Goal: Task Accomplishment & Management: Manage account settings

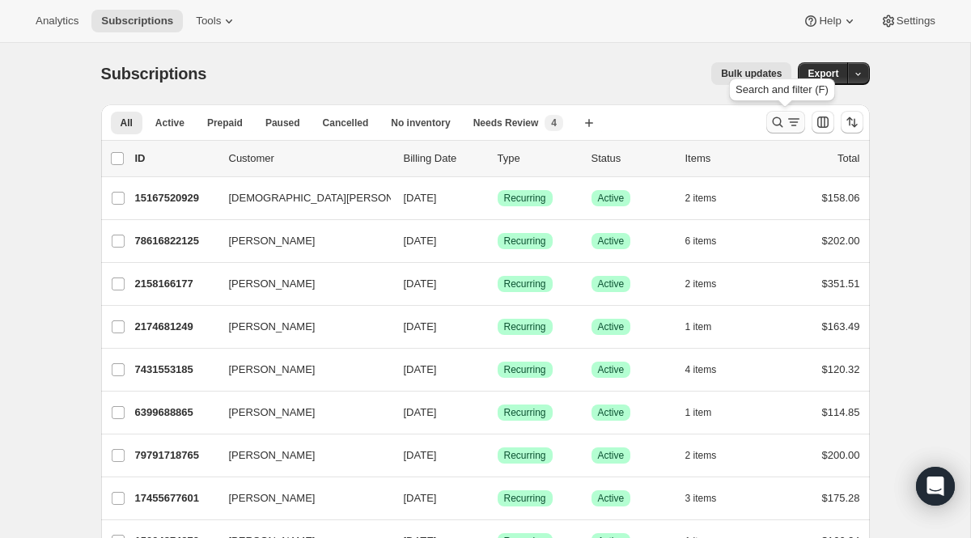
click at [774, 120] on icon "Search and filter results" at bounding box center [777, 122] width 11 height 11
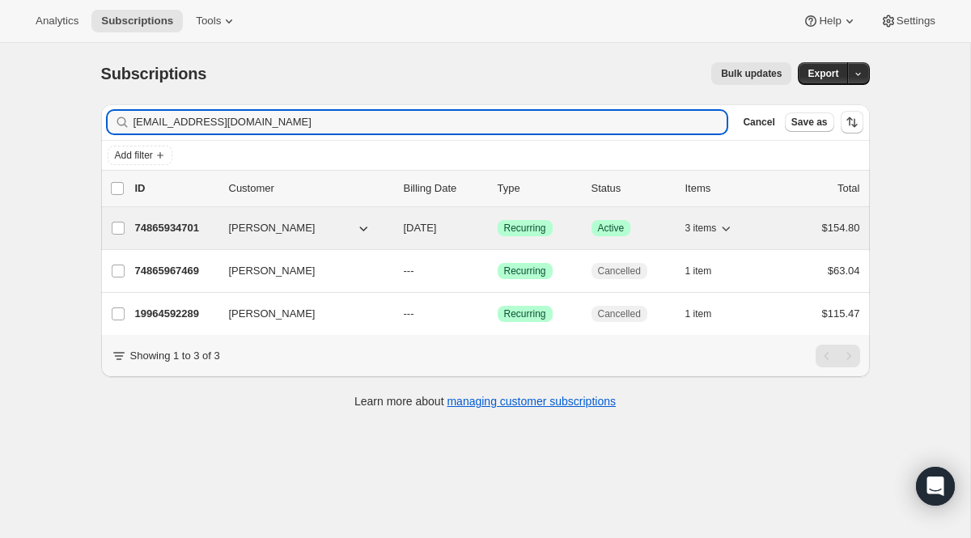
type input "[EMAIL_ADDRESS][DOMAIN_NAME]"
click at [511, 224] on span "Recurring" at bounding box center [525, 228] width 42 height 13
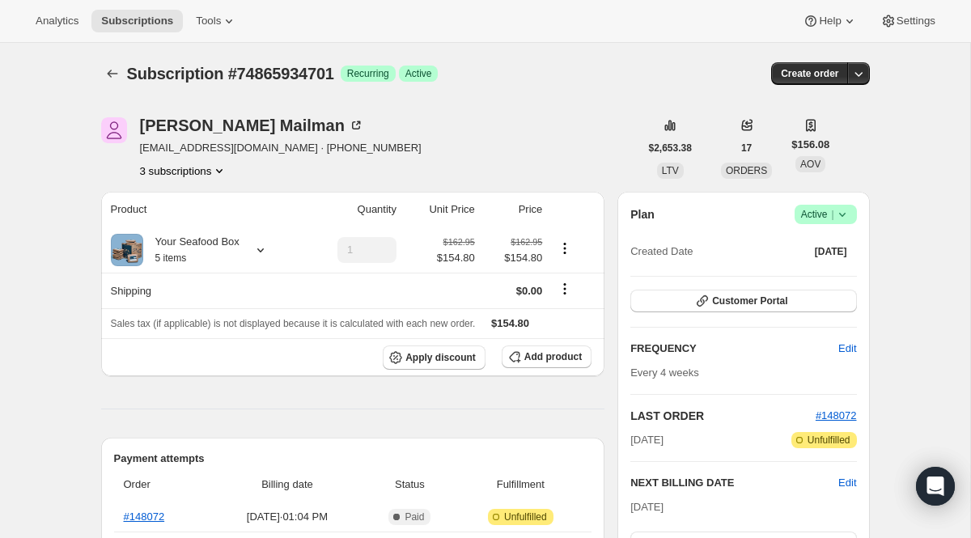
click at [831, 212] on span "|" at bounding box center [832, 214] width 2 height 13
click at [814, 277] on span "Cancel subscription" at bounding box center [819, 274] width 91 height 12
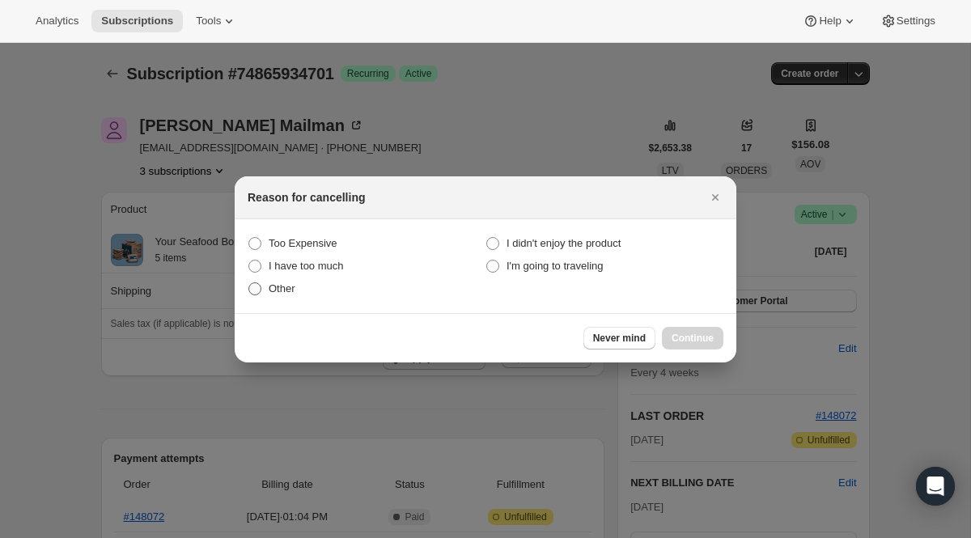
click at [297, 287] on label "Other" at bounding box center [367, 289] width 238 height 23
click at [249, 283] on input "Other" at bounding box center [249, 283] width 1 height 1
radio input "true"
click at [687, 329] on button "Continue" at bounding box center [693, 338] width 62 height 23
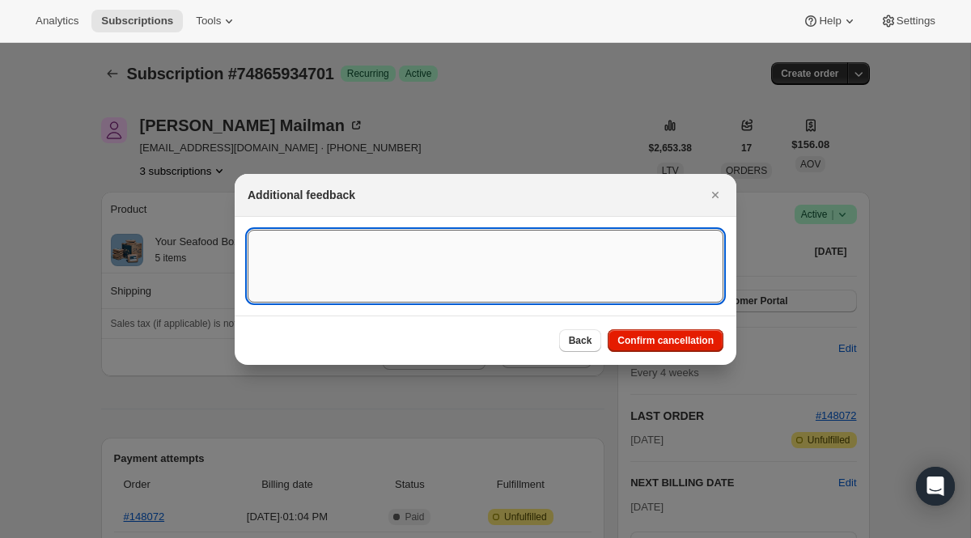
click at [530, 270] on textarea ":rc0:" at bounding box center [486, 266] width 476 height 73
type textarea "P"
type textarea "One time"
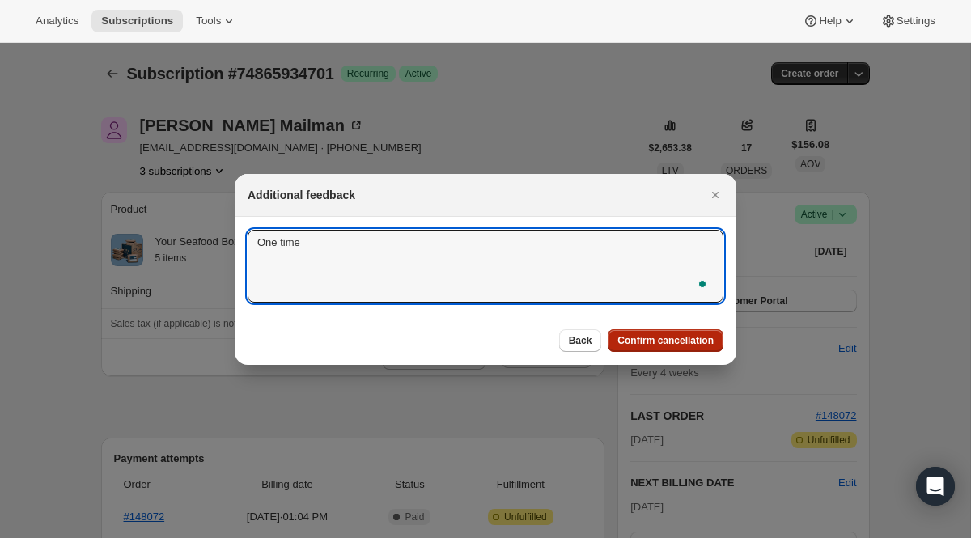
click at [693, 338] on span "Confirm cancellation" at bounding box center [666, 340] width 96 height 13
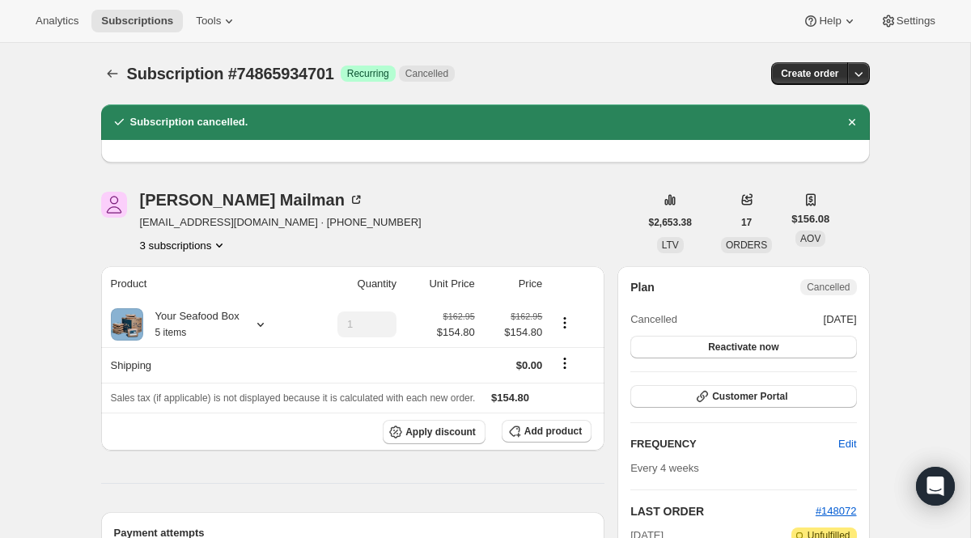
click at [122, 83] on div at bounding box center [114, 73] width 26 height 23
click at [120, 81] on button "Subscriptions" at bounding box center [112, 73] width 23 height 23
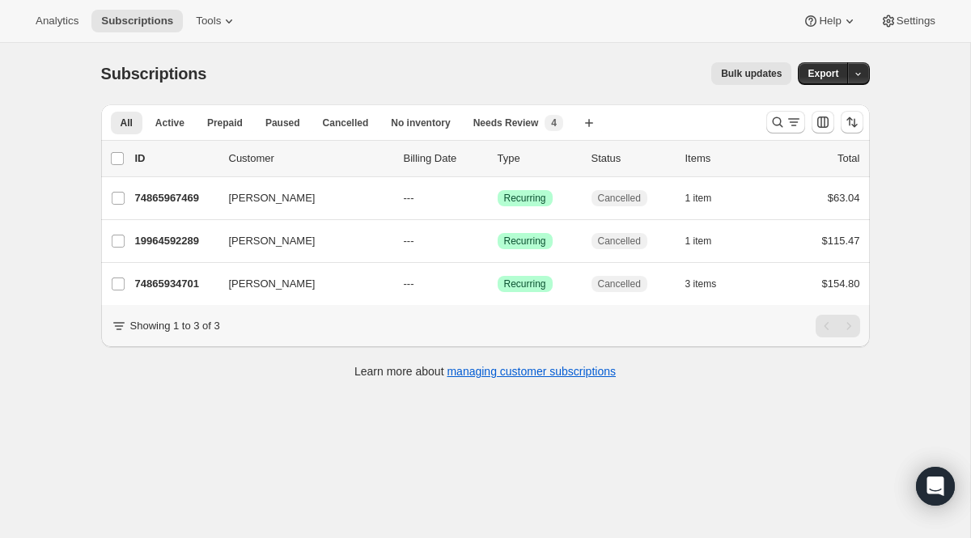
click at [784, 134] on div at bounding box center [815, 122] width 110 height 32
click at [784, 132] on button "Search and filter results" at bounding box center [786, 122] width 39 height 23
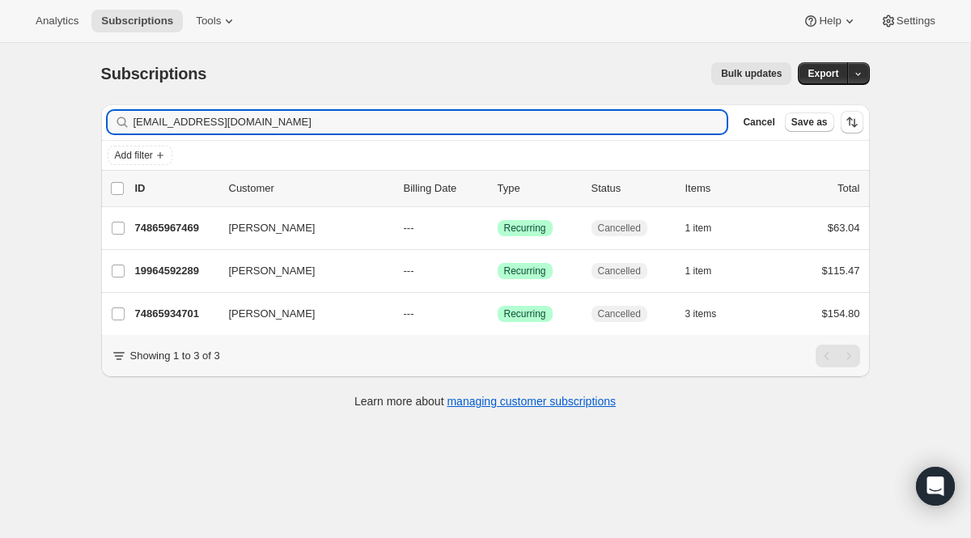
drag, startPoint x: 272, startPoint y: 125, endPoint x: 5, endPoint y: 83, distance: 270.5
click at [14, 83] on div "Subscriptions. This page is ready Subscriptions Bulk updates More actions Bulk …" at bounding box center [485, 312] width 971 height 538
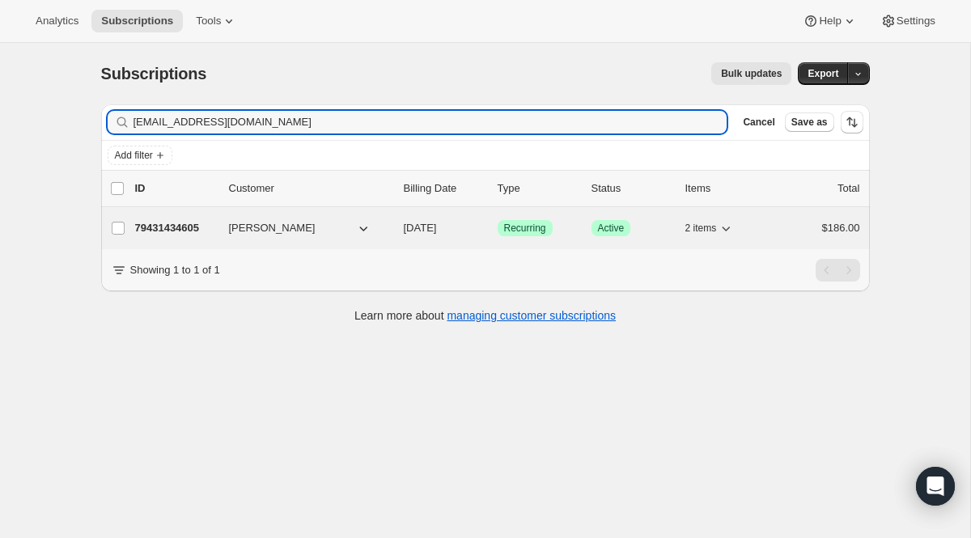
type input "[EMAIL_ADDRESS][DOMAIN_NAME]"
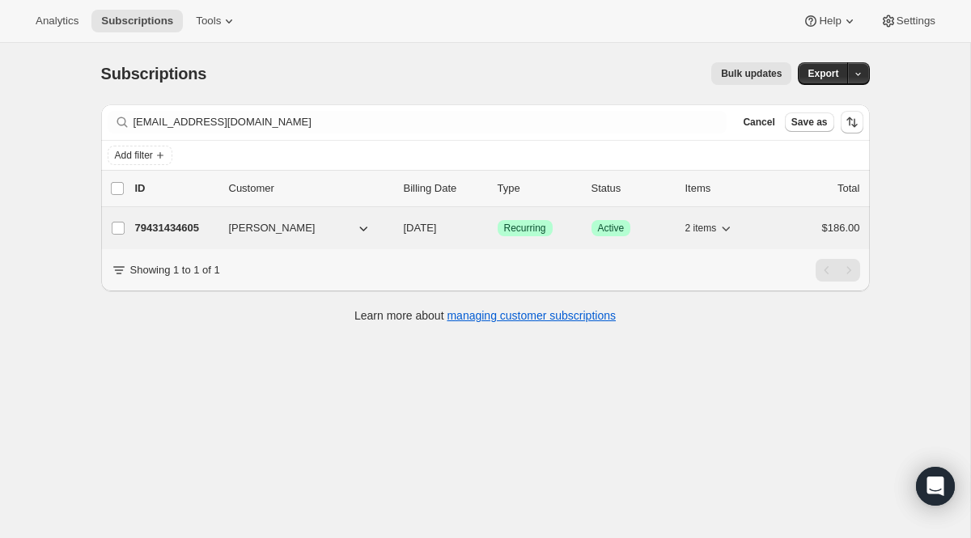
click at [532, 230] on span "Recurring" at bounding box center [525, 228] width 42 height 13
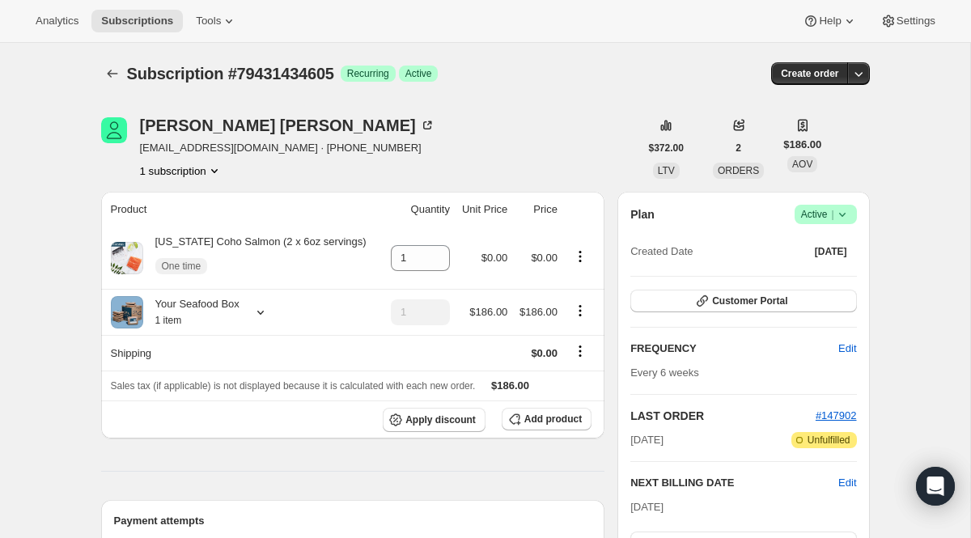
click at [799, 202] on div "Plan Success Active | Created Date [DATE] Customer Portal FREQUENCY Edit Every …" at bounding box center [744, 442] width 252 height 500
click at [801, 211] on span "Active |" at bounding box center [825, 214] width 49 height 16
click at [776, 269] on span "Cancel subscription" at bounding box center [819, 274] width 91 height 12
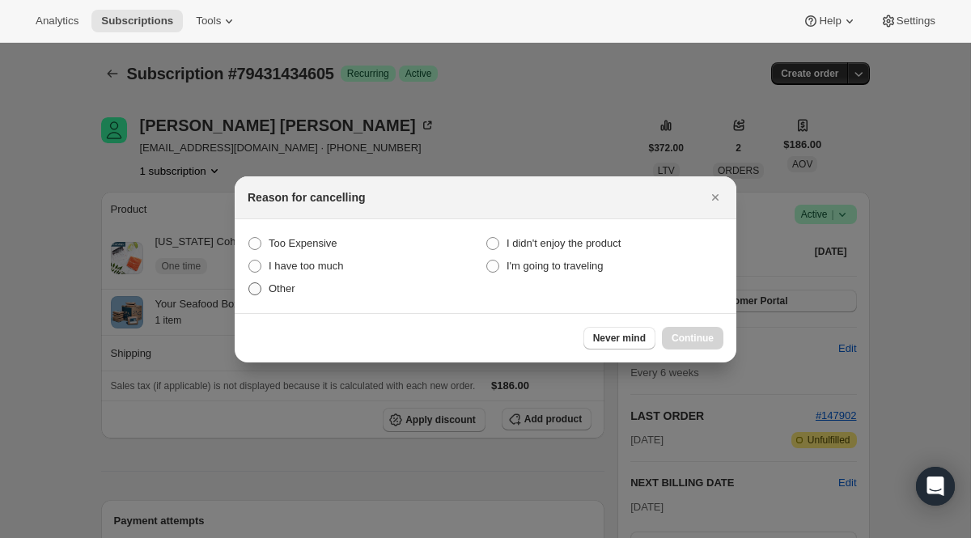
click at [302, 285] on label "Other" at bounding box center [367, 289] width 238 height 23
click at [249, 283] on input "Other" at bounding box center [249, 283] width 1 height 1
radio input "true"
click at [672, 332] on span "Continue" at bounding box center [693, 338] width 42 height 13
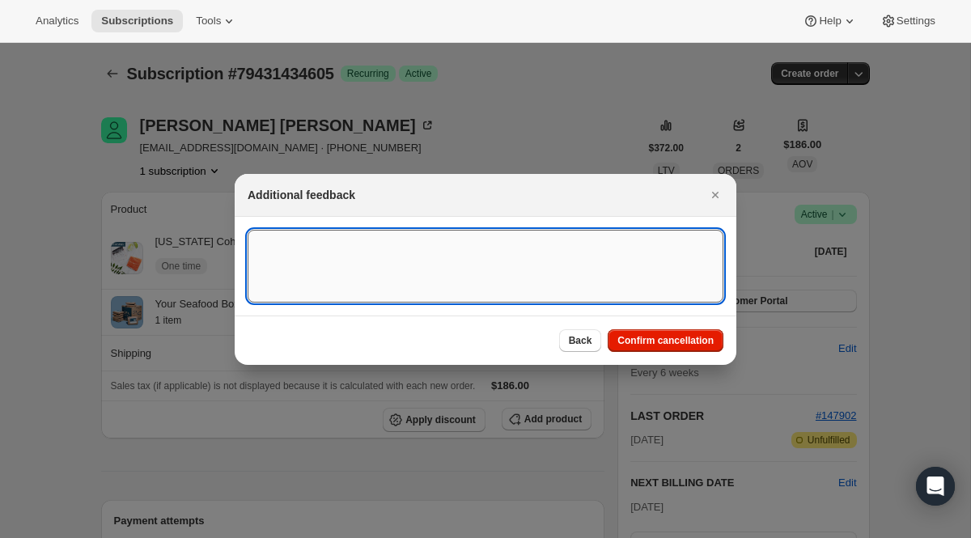
click at [455, 281] on textarea ":rjt:" at bounding box center [486, 266] width 476 height 73
type textarea "One time"
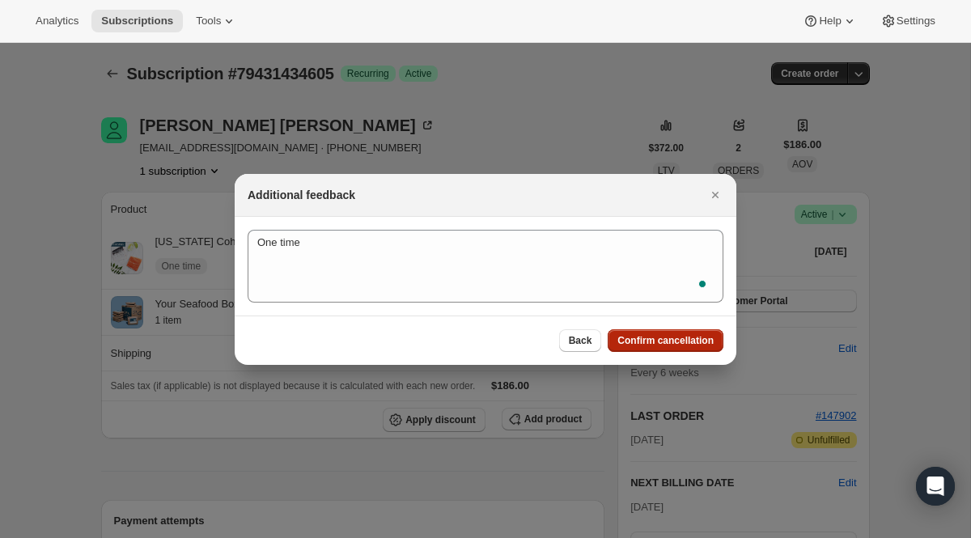
click at [691, 335] on span "Confirm cancellation" at bounding box center [666, 340] width 96 height 13
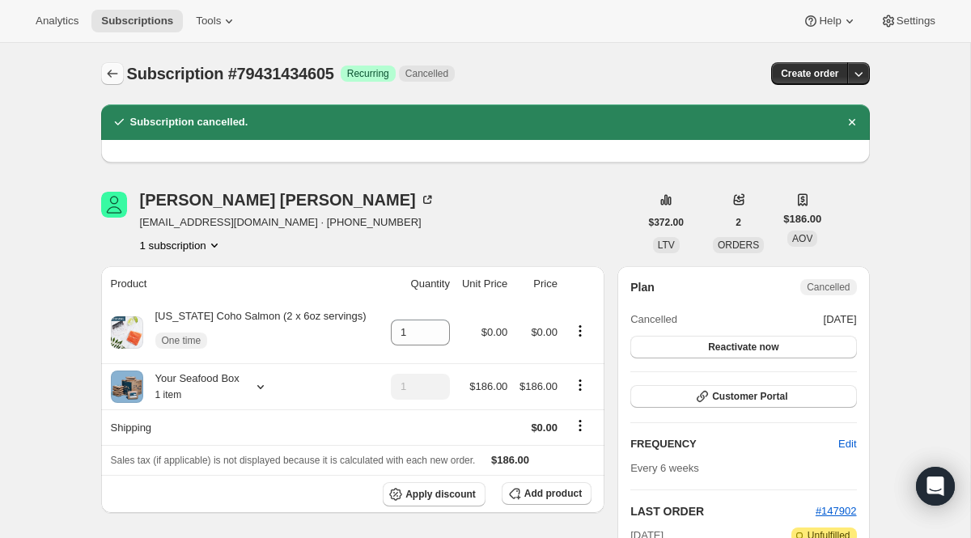
click at [104, 72] on icon "Subscriptions" at bounding box center [112, 74] width 16 height 16
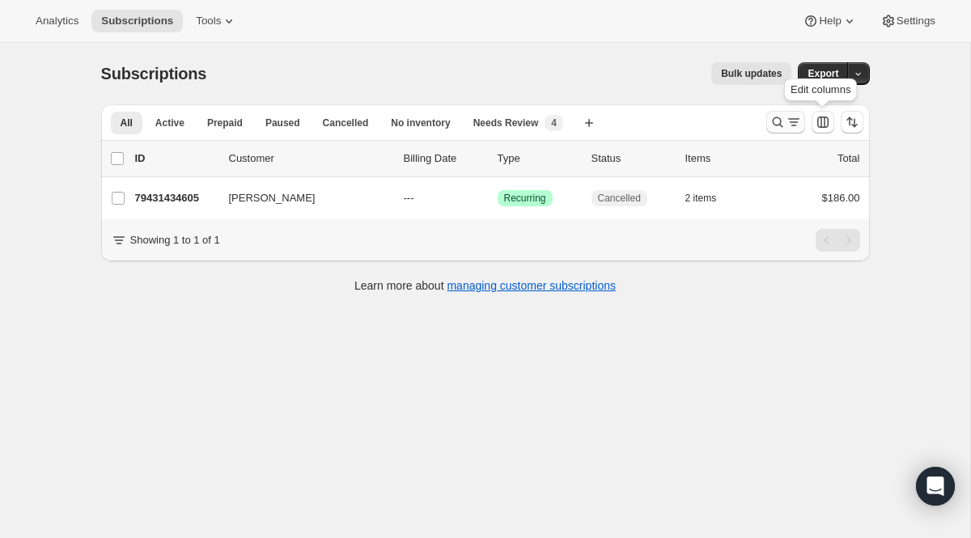
click at [790, 114] on button "Search and filter results" at bounding box center [786, 122] width 39 height 23
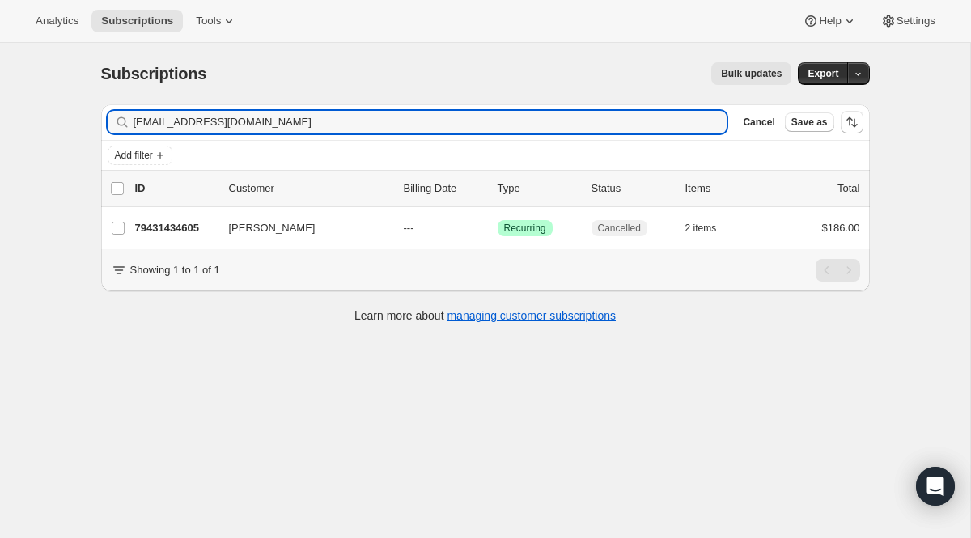
drag, startPoint x: 333, startPoint y: 125, endPoint x: 58, endPoint y: 78, distance: 278.4
click at [62, 78] on div "Subscriptions. This page is ready Subscriptions Bulk updates More actions Bulk …" at bounding box center [485, 312] width 971 height 538
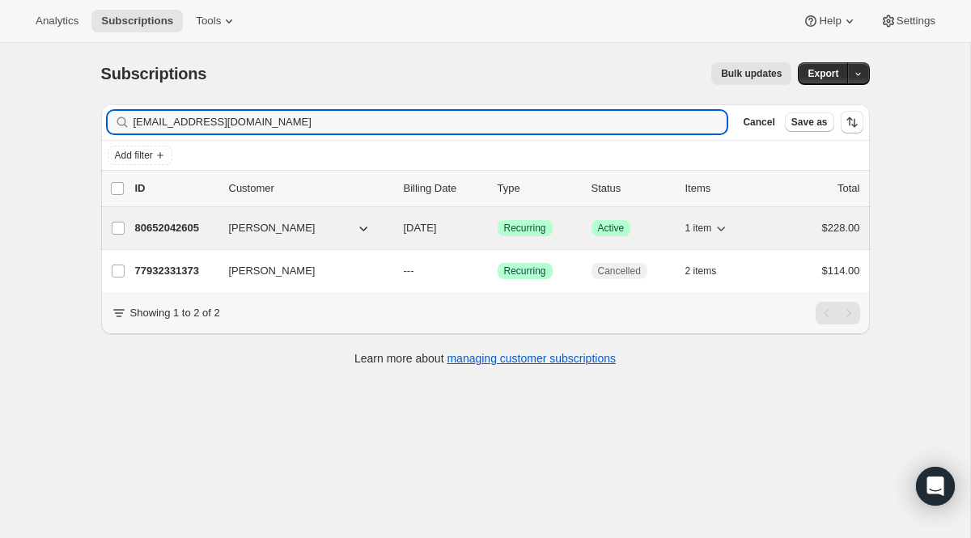
type input "[EMAIL_ADDRESS][DOMAIN_NAME]"
click at [527, 227] on span "Recurring" at bounding box center [525, 228] width 42 height 13
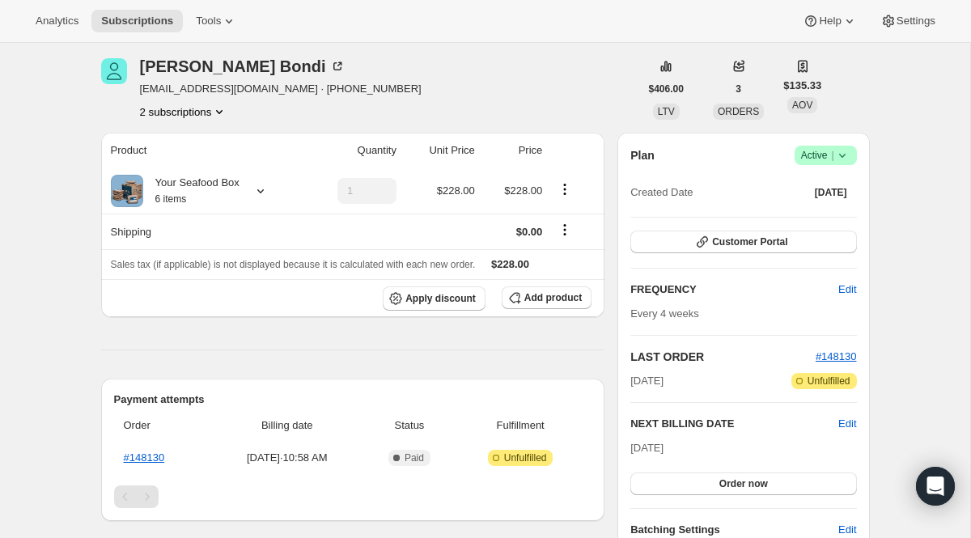
scroll to position [64, 0]
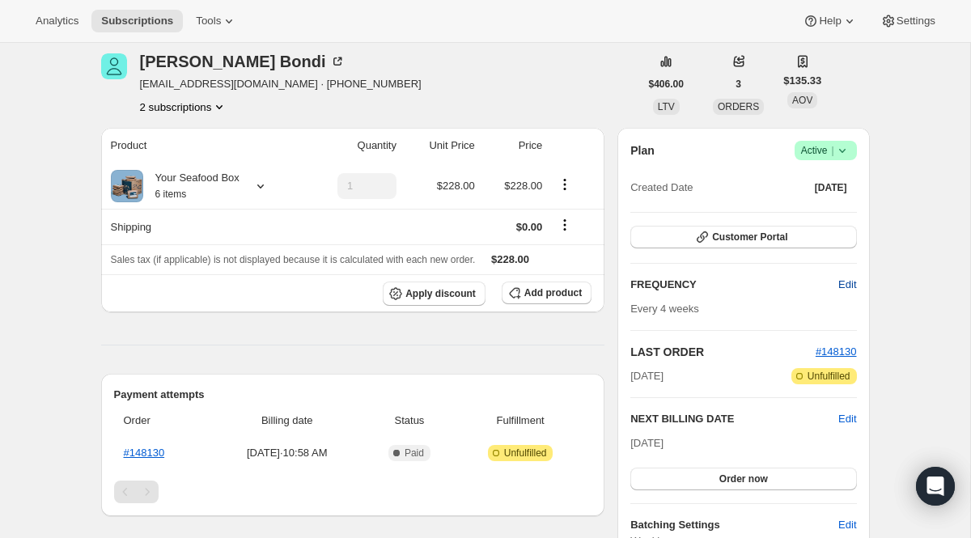
click at [848, 286] on span "Edit" at bounding box center [848, 285] width 18 height 16
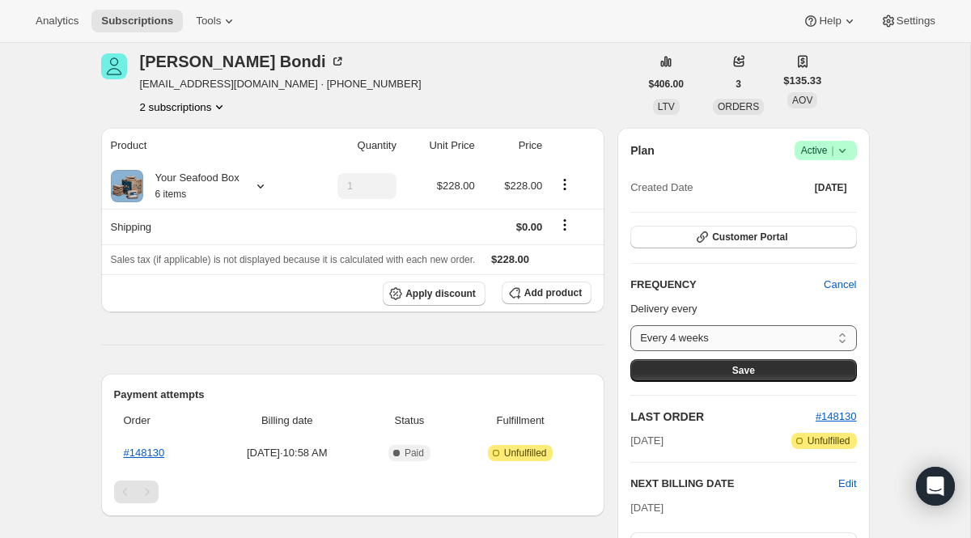
click at [717, 342] on select "Every 4 weeks Every 6 weeks Every 8 weeks Custom..." at bounding box center [744, 338] width 226 height 26
select select "WEEK#8"
click at [706, 370] on button "Save" at bounding box center [744, 370] width 226 height 23
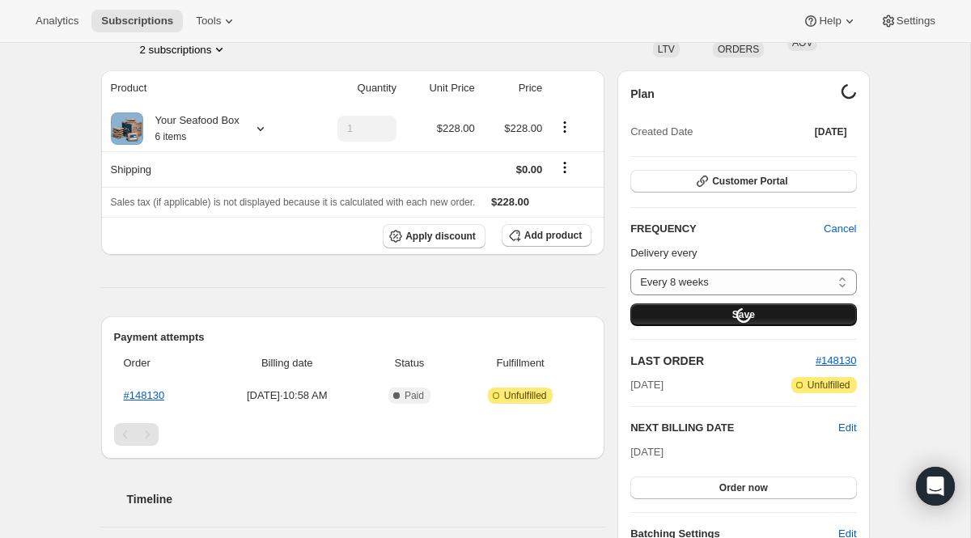
scroll to position [134, 0]
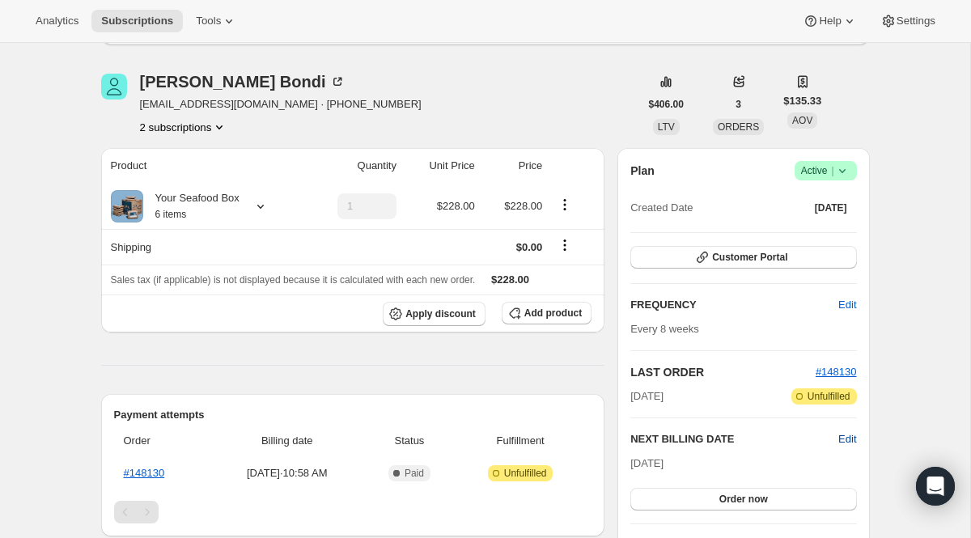
click at [846, 437] on span "Edit" at bounding box center [848, 440] width 18 height 16
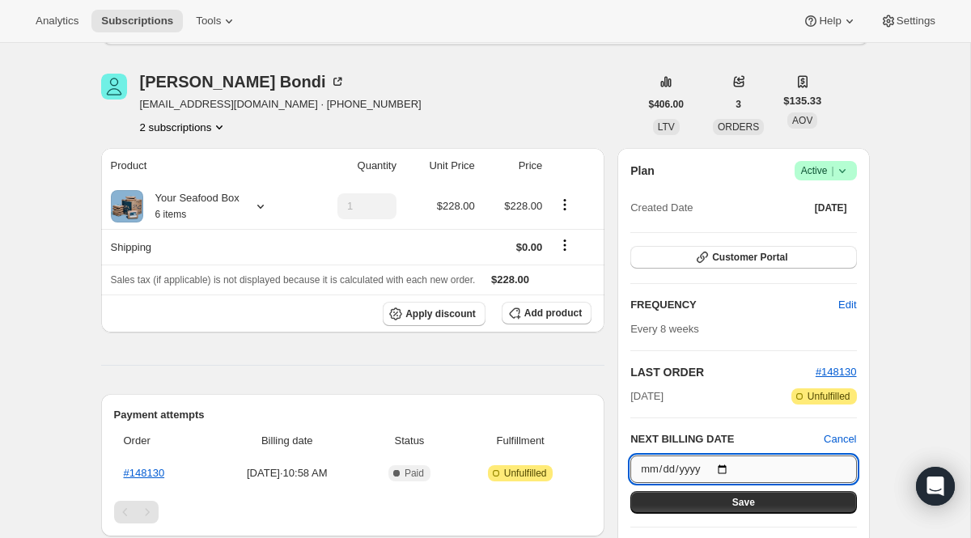
click at [728, 468] on input "[DATE]" at bounding box center [744, 470] width 226 height 28
type input "[DATE]"
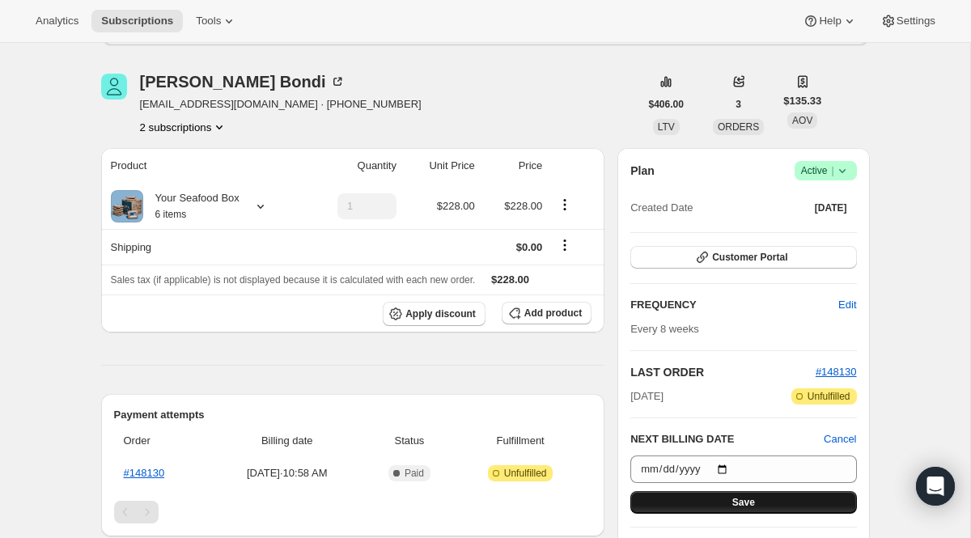
click at [728, 491] on button "Save" at bounding box center [744, 502] width 226 height 23
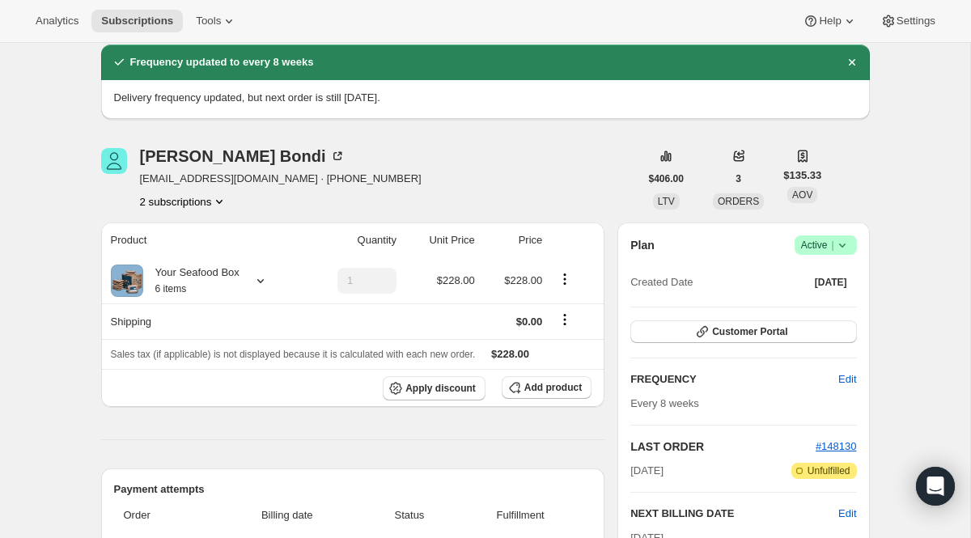
scroll to position [0, 0]
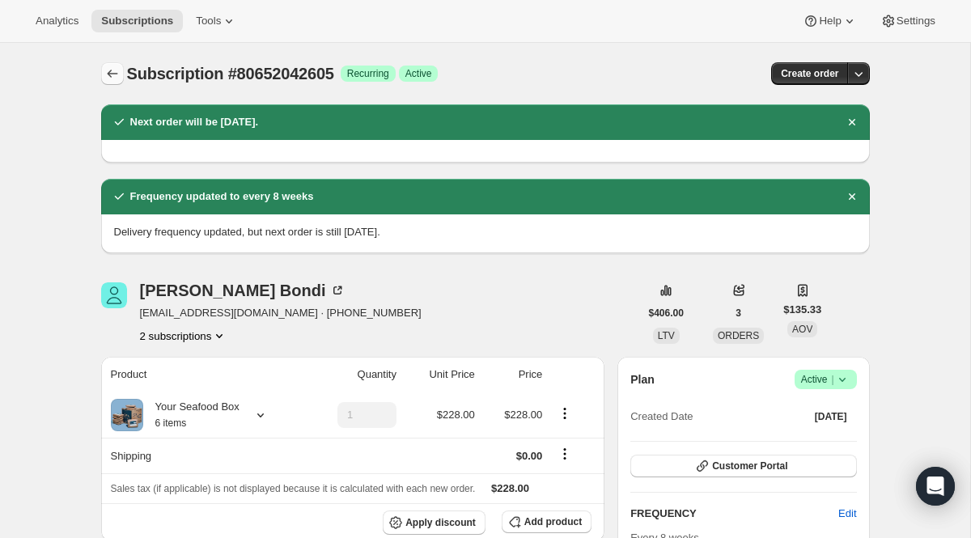
click at [106, 71] on icon "Subscriptions" at bounding box center [112, 74] width 16 height 16
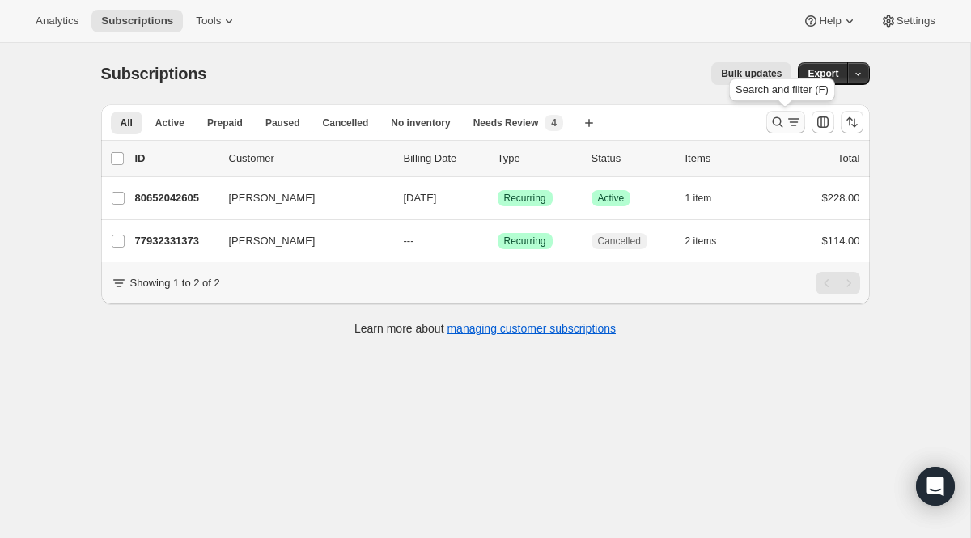
click at [781, 124] on icon "Search and filter results" at bounding box center [778, 122] width 16 height 16
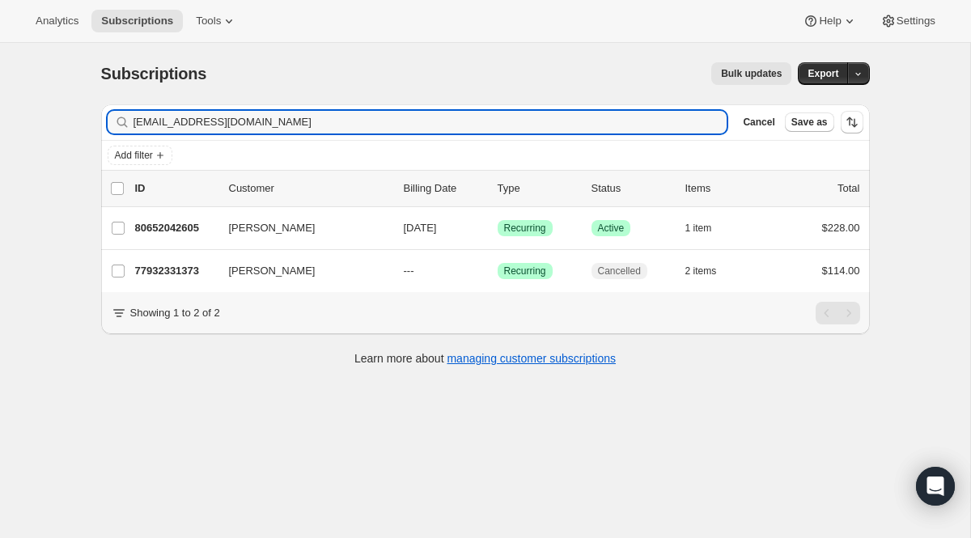
drag, startPoint x: 383, startPoint y: 124, endPoint x: 70, endPoint y: 88, distance: 314.5
click at [70, 88] on div "Subscriptions. This page is ready Subscriptions Bulk updates More actions Bulk …" at bounding box center [485, 312] width 971 height 538
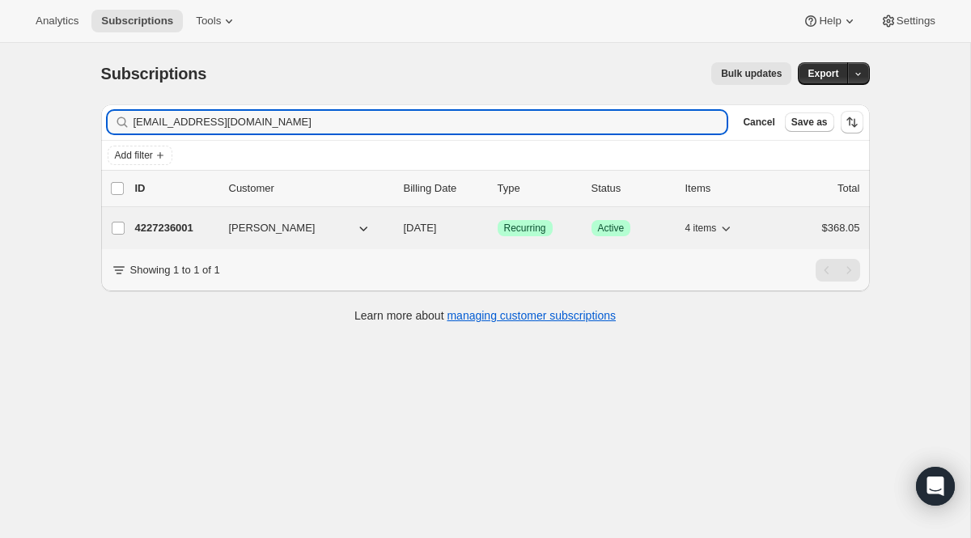
type input "[EMAIL_ADDRESS][DOMAIN_NAME]"
click at [513, 220] on span "Success Recurring" at bounding box center [525, 228] width 55 height 16
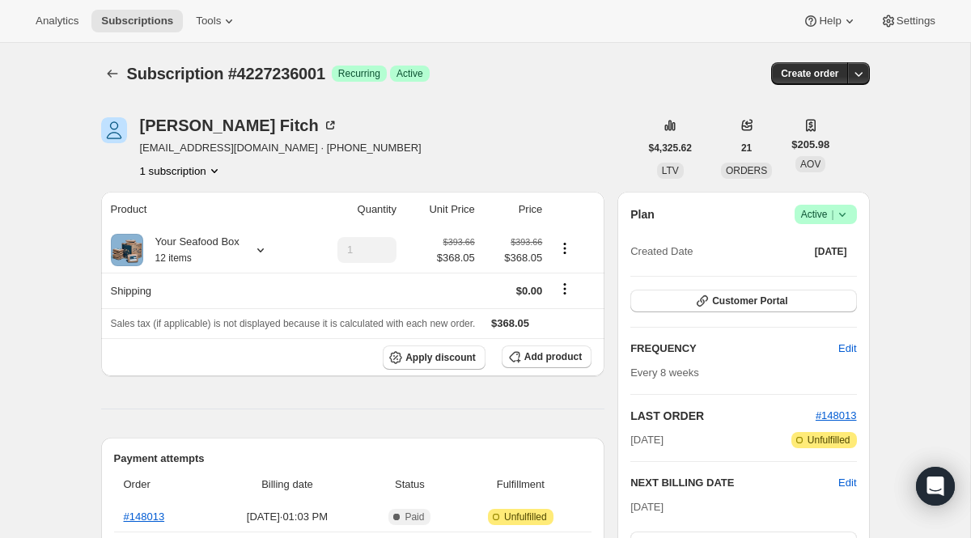
click at [139, 76] on span "Subscription #4227236001" at bounding box center [226, 74] width 198 height 18
click at [113, 76] on icon "Subscriptions" at bounding box center [112, 74] width 16 height 16
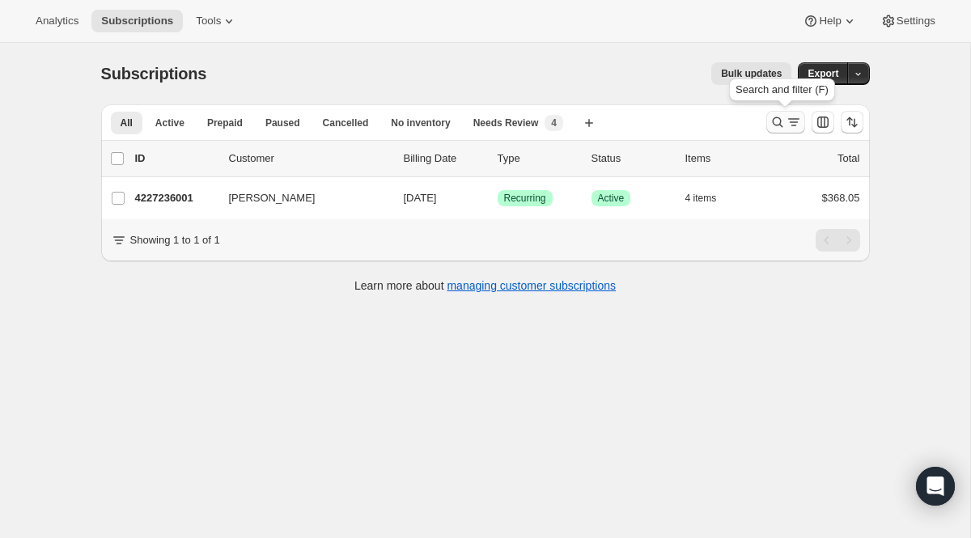
click at [801, 125] on button "Search and filter results" at bounding box center [786, 122] width 39 height 23
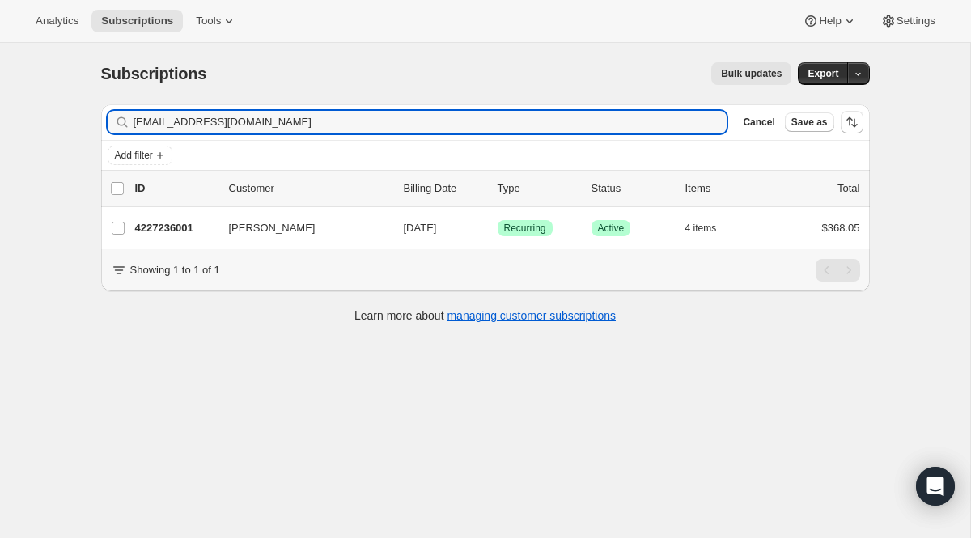
click at [226, 198] on div "list header ID Customer Billing Date Type Status Items Total" at bounding box center [485, 189] width 769 height 36
drag, startPoint x: 277, startPoint y: 130, endPoint x: 59, endPoint y: 99, distance: 219.9
click at [59, 99] on div "Subscriptions. This page is ready Subscriptions Bulk updates More actions Bulk …" at bounding box center [485, 312] width 971 height 538
paste input "[PERSON_NAME]"
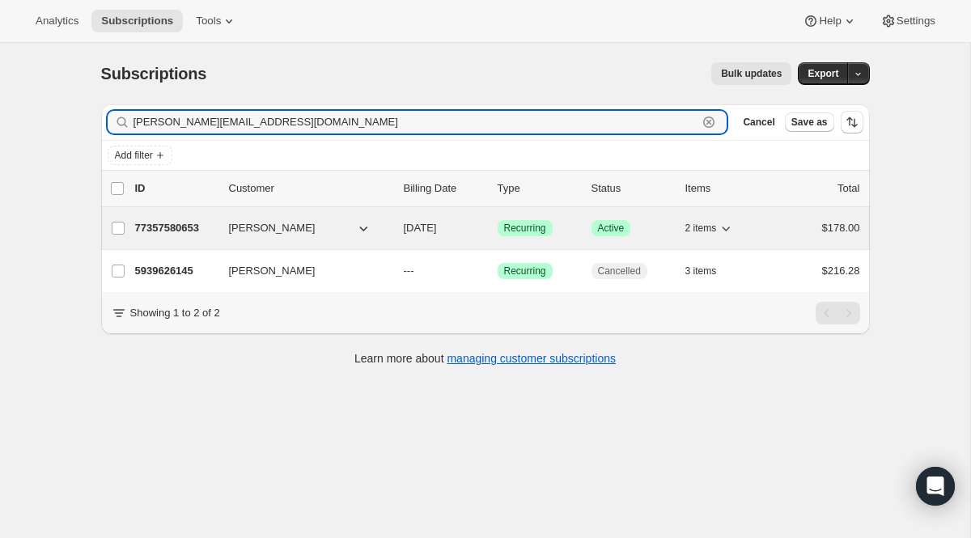
type input "[PERSON_NAME][EMAIL_ADDRESS][DOMAIN_NAME]"
click at [525, 227] on span "Recurring" at bounding box center [525, 228] width 42 height 13
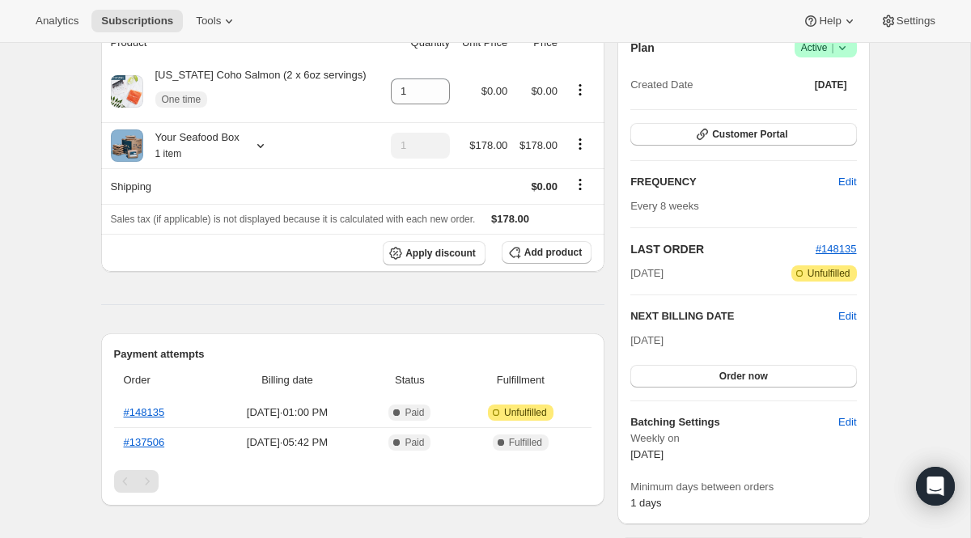
scroll to position [295, 0]
